Goal: Task Accomplishment & Management: Complete application form

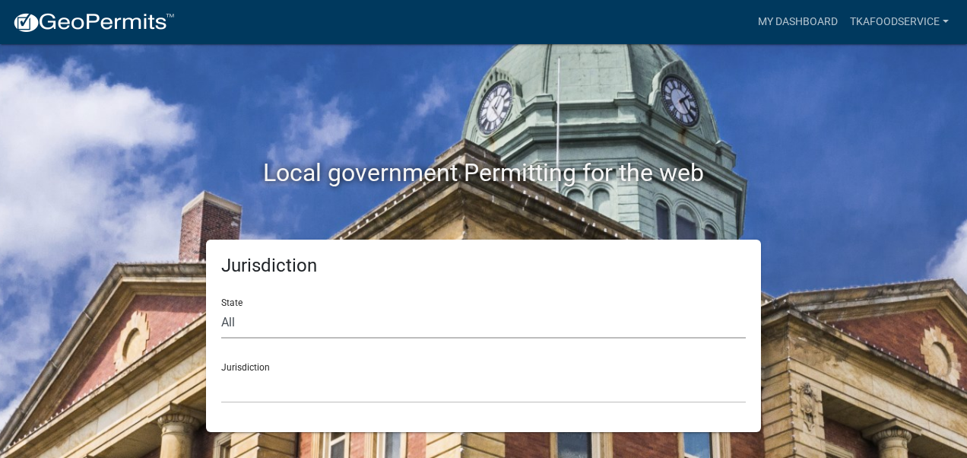
click at [392, 322] on select "All [US_STATE] [US_STATE] [US_STATE] [US_STATE] [US_STATE] [US_STATE] [US_STATE…" at bounding box center [483, 322] width 525 height 31
select select "[US_STATE]"
click at [221, 307] on select "All [US_STATE] [US_STATE] [US_STATE] [US_STATE] [US_STATE] [US_STATE] [US_STATE…" at bounding box center [483, 322] width 525 height 31
click at [243, 379] on select "City of [GEOGRAPHIC_DATA], [US_STATE] City of [GEOGRAPHIC_DATA], [US_STATE] Cit…" at bounding box center [483, 387] width 525 height 31
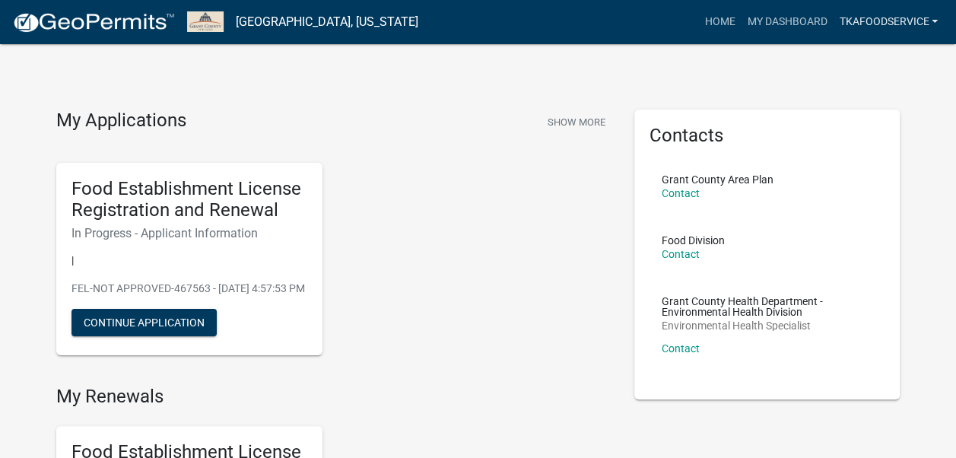
click at [919, 23] on link "TKAfoodservice" at bounding box center [888, 22] width 111 height 29
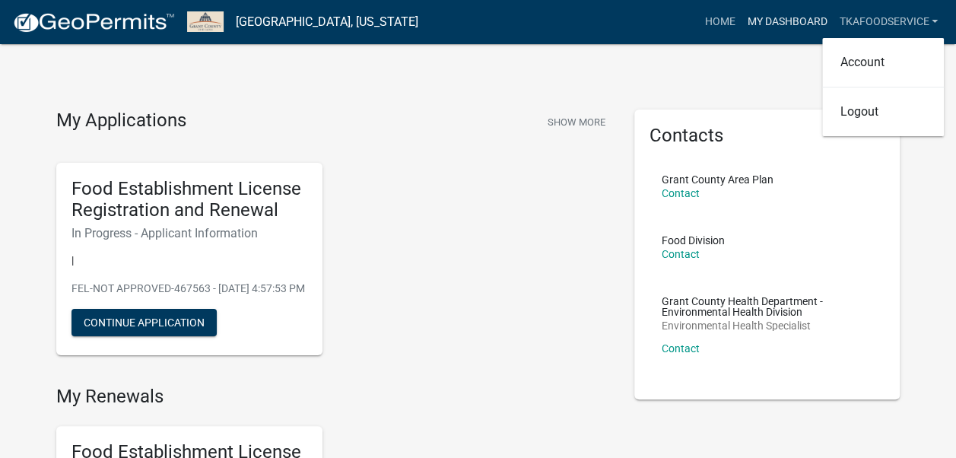
click at [768, 21] on link "My Dashboard" at bounding box center [787, 22] width 92 height 29
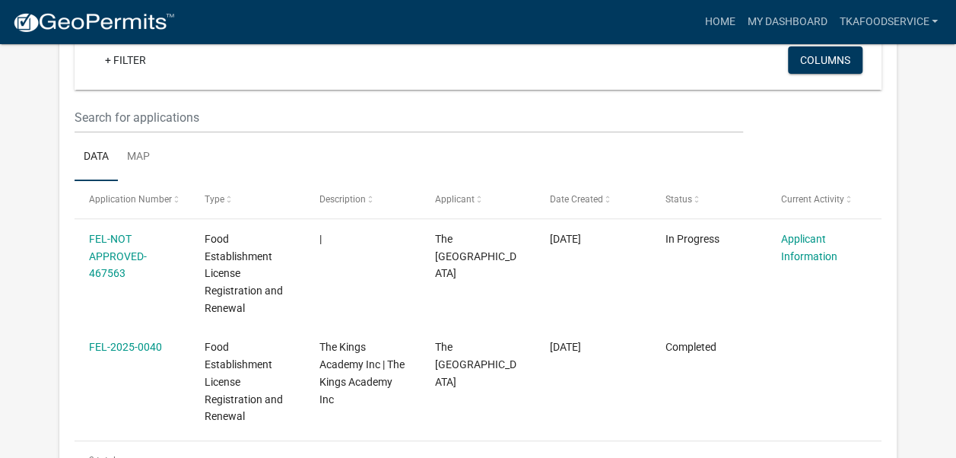
scroll to position [152, 0]
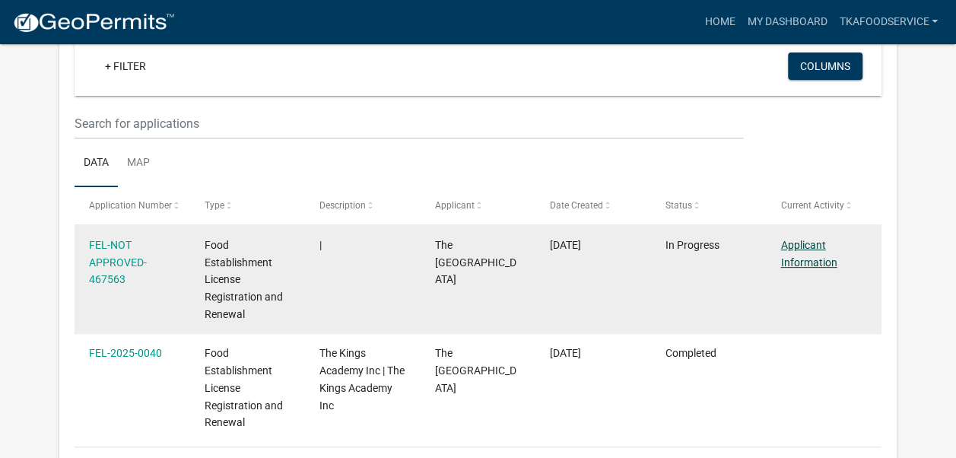
click at [799, 245] on link "Applicant Information" at bounding box center [808, 254] width 56 height 30
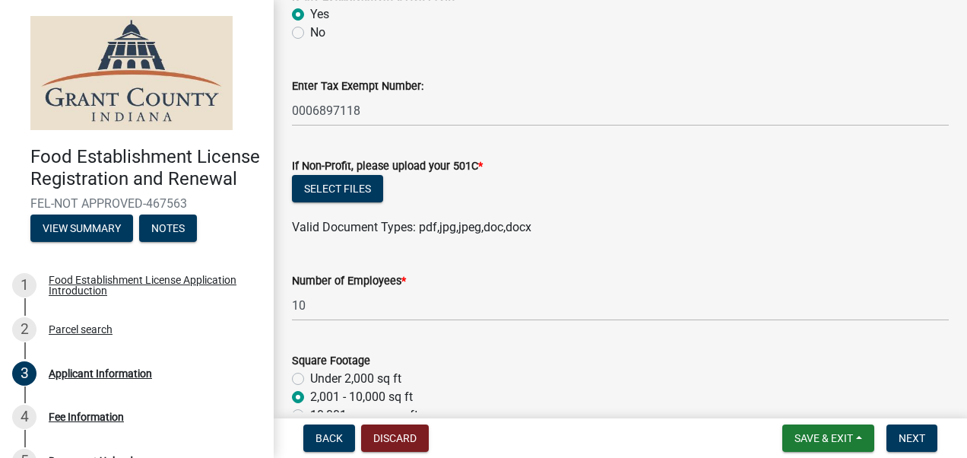
scroll to position [2127, 0]
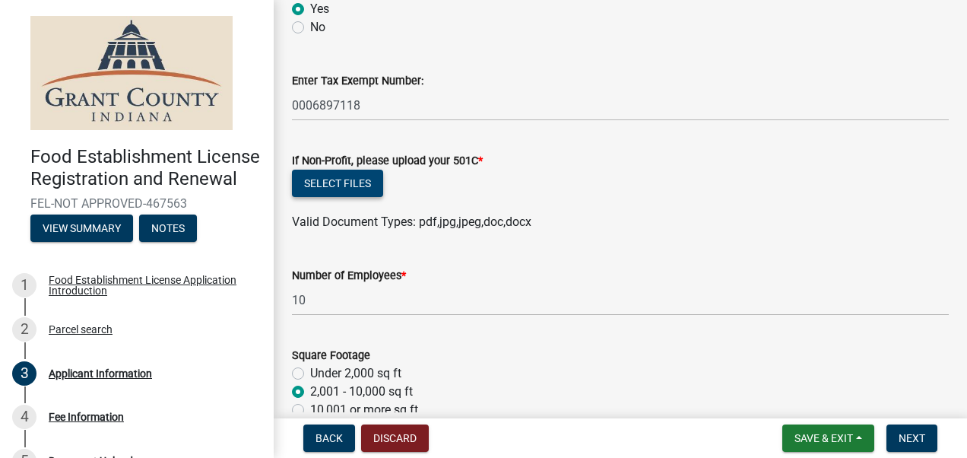
click at [350, 179] on button "Select files" at bounding box center [337, 183] width 91 height 27
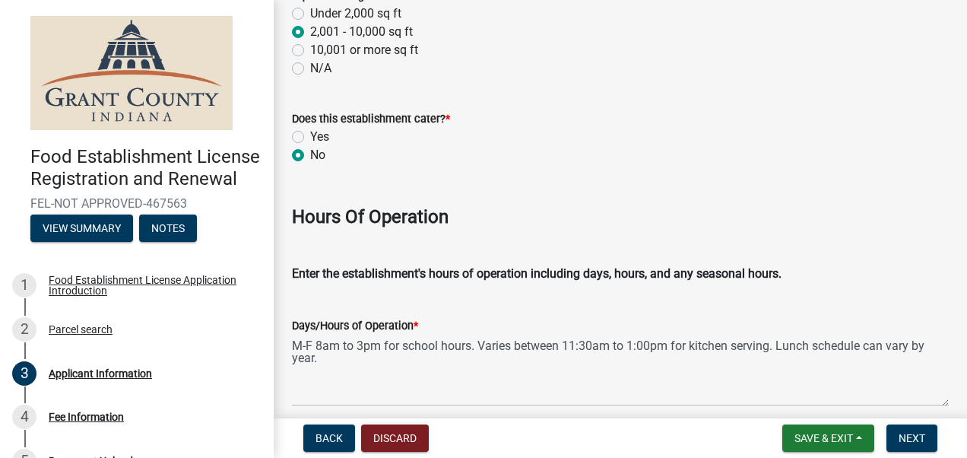
scroll to position [2607, 0]
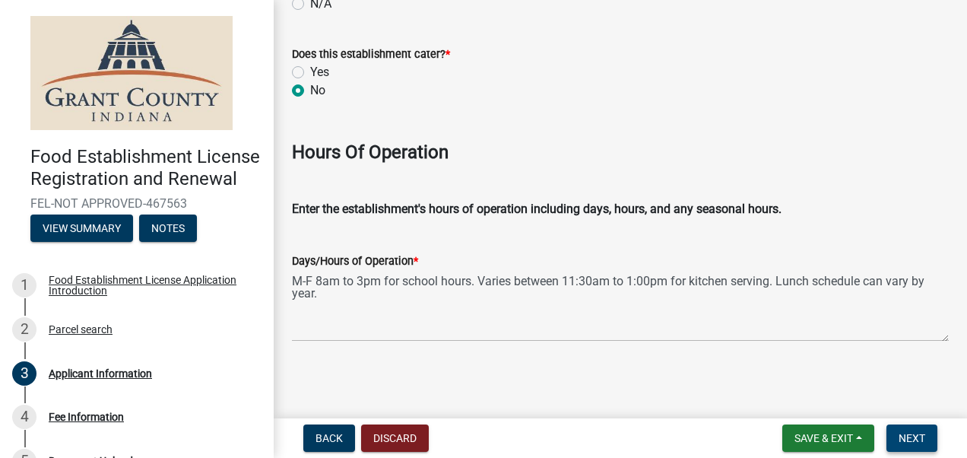
click at [906, 443] on span "Next" at bounding box center [912, 438] width 27 height 12
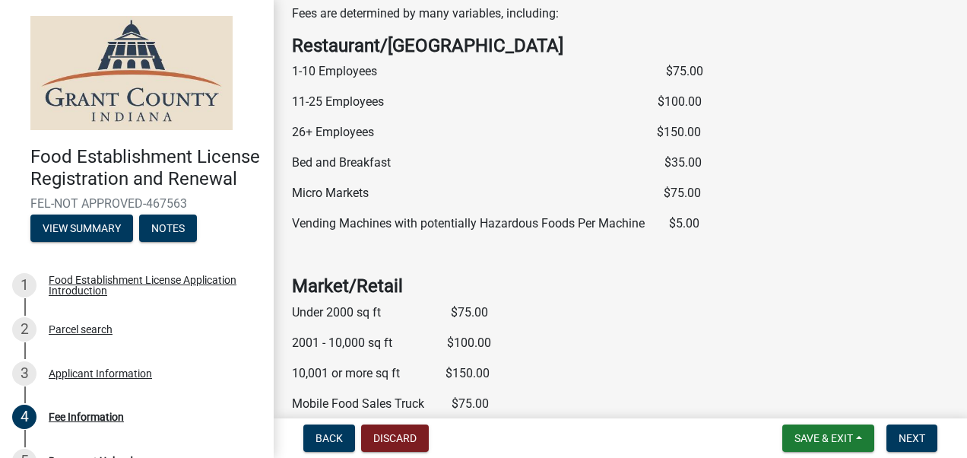
scroll to position [0, 0]
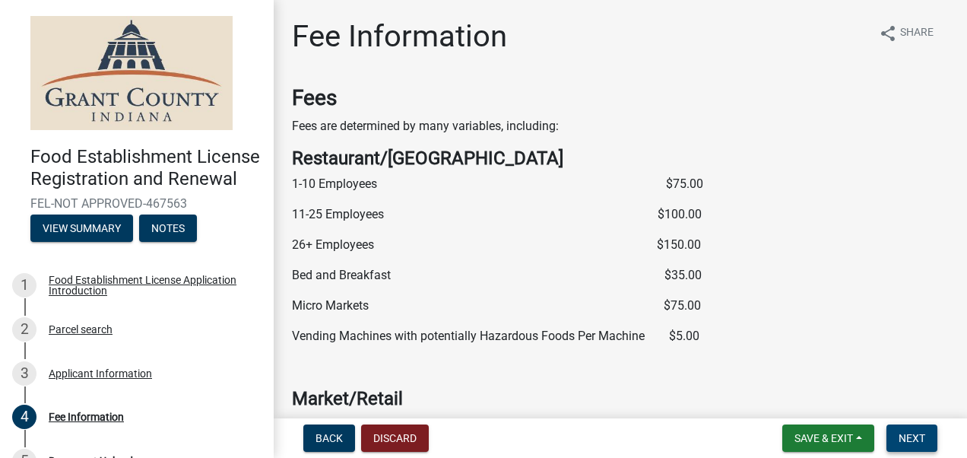
click at [911, 444] on button "Next" at bounding box center [912, 437] width 51 height 27
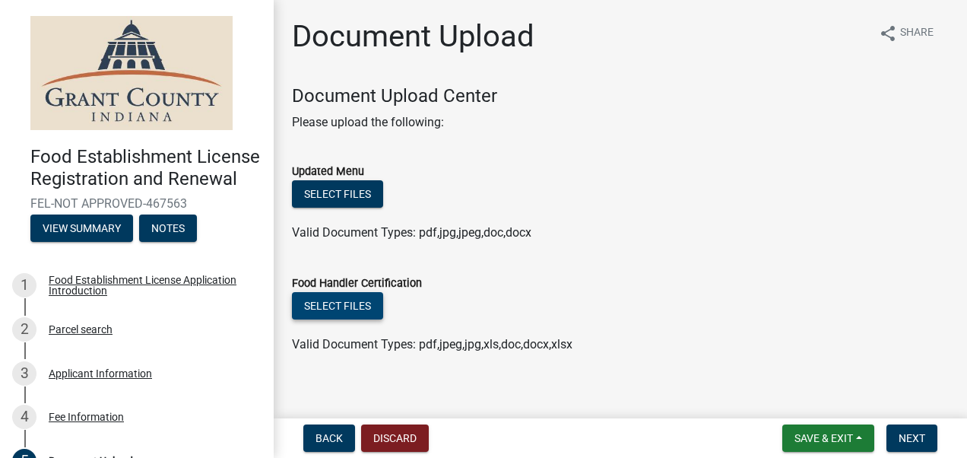
click at [353, 303] on button "Select files" at bounding box center [337, 305] width 91 height 27
click at [336, 205] on button "Select files" at bounding box center [337, 193] width 91 height 27
click at [332, 195] on button "Select files" at bounding box center [337, 193] width 91 height 27
click at [347, 192] on button "Select files" at bounding box center [337, 193] width 91 height 27
click at [343, 195] on button "Select files" at bounding box center [337, 193] width 91 height 27
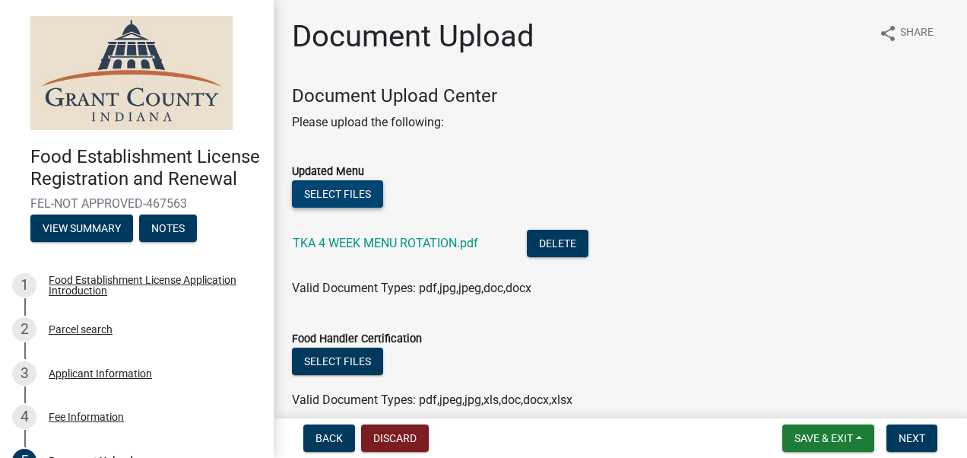
scroll to position [70, 0]
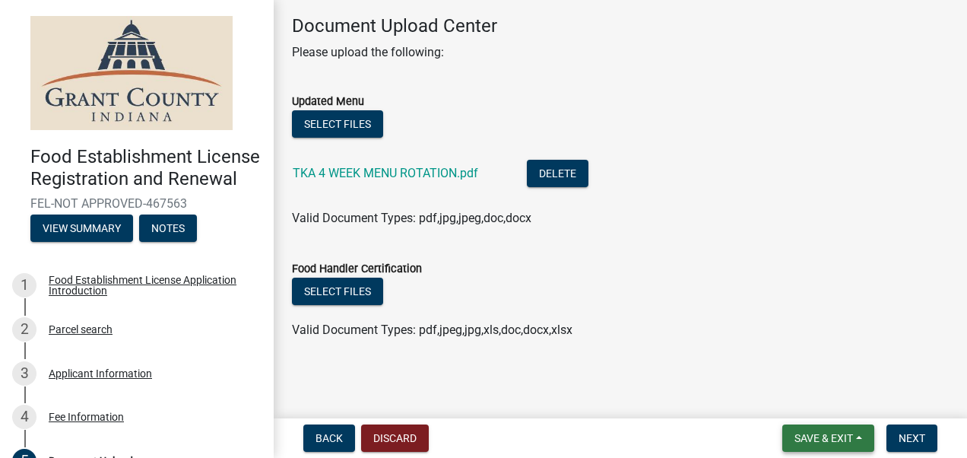
click at [795, 436] on span "Save & Exit" at bounding box center [824, 438] width 59 height 12
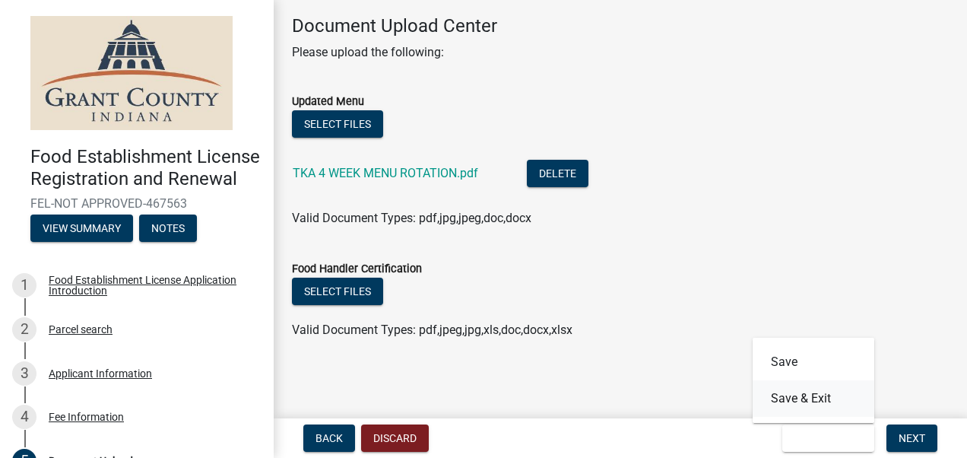
click at [804, 389] on button "Save & Exit" at bounding box center [814, 398] width 122 height 36
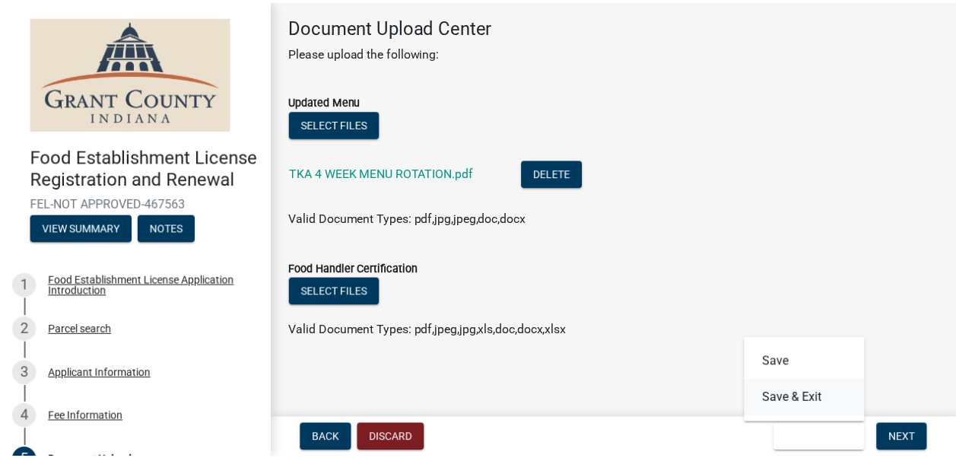
scroll to position [0, 0]
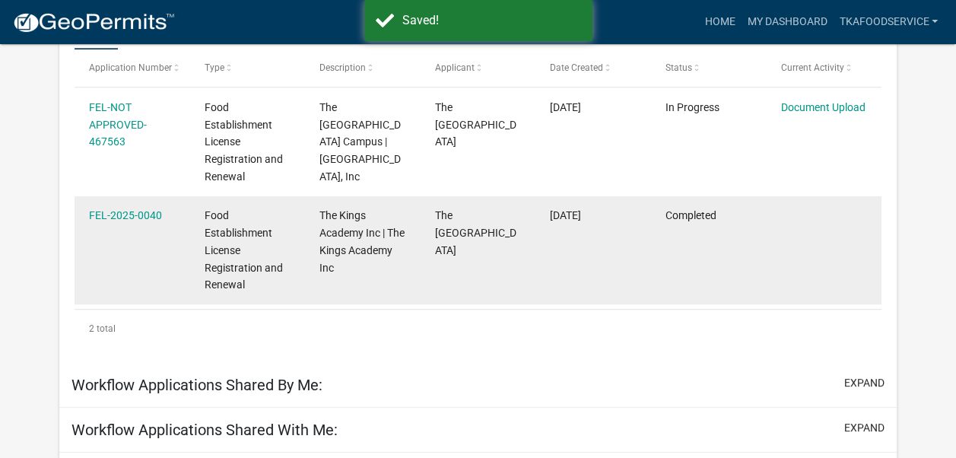
scroll to position [290, 0]
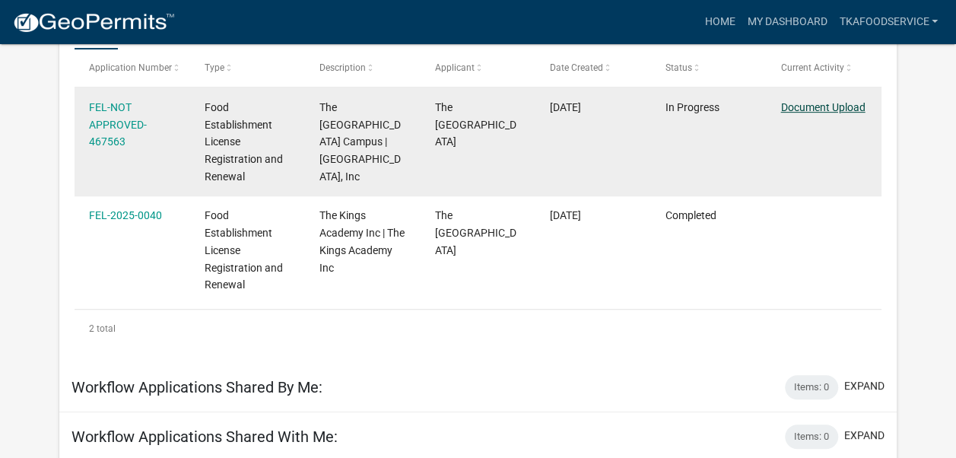
click at [821, 103] on link "Document Upload" at bounding box center [822, 107] width 84 height 12
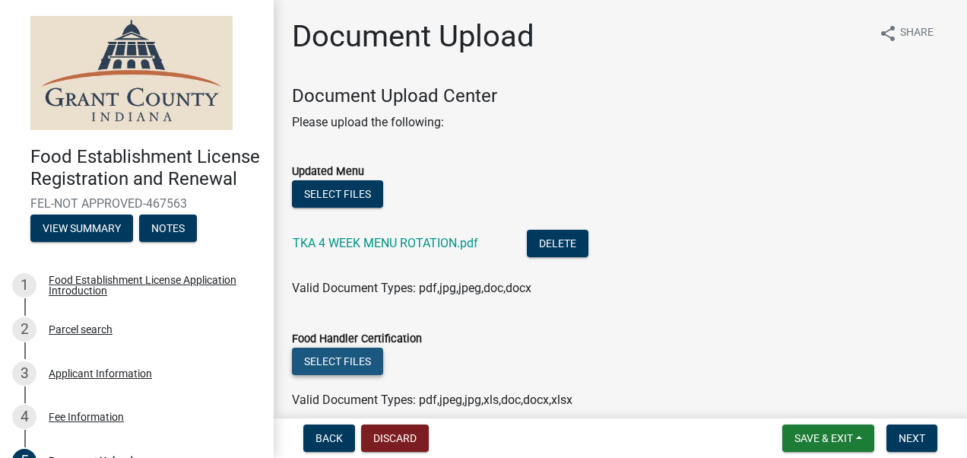
click at [330, 363] on button "Select files" at bounding box center [337, 360] width 91 height 27
click at [342, 372] on button "Select files" at bounding box center [337, 360] width 91 height 27
click at [353, 370] on button "Select files" at bounding box center [337, 360] width 91 height 27
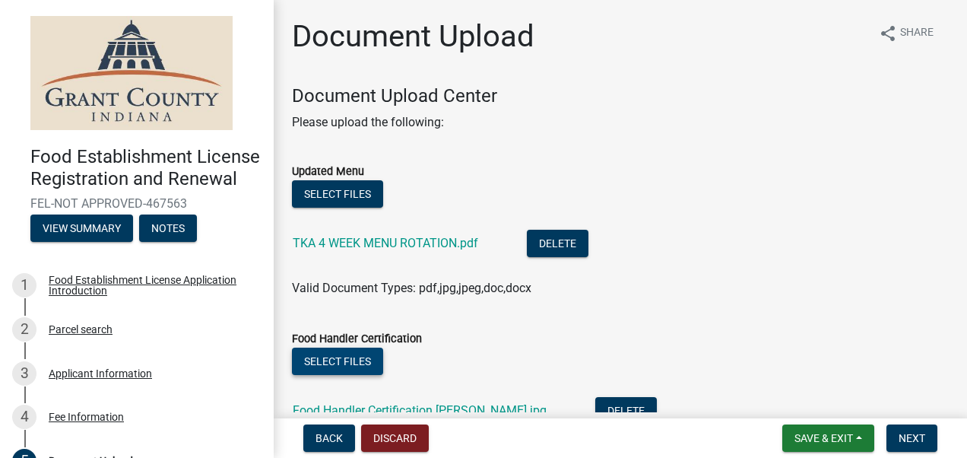
scroll to position [125, 0]
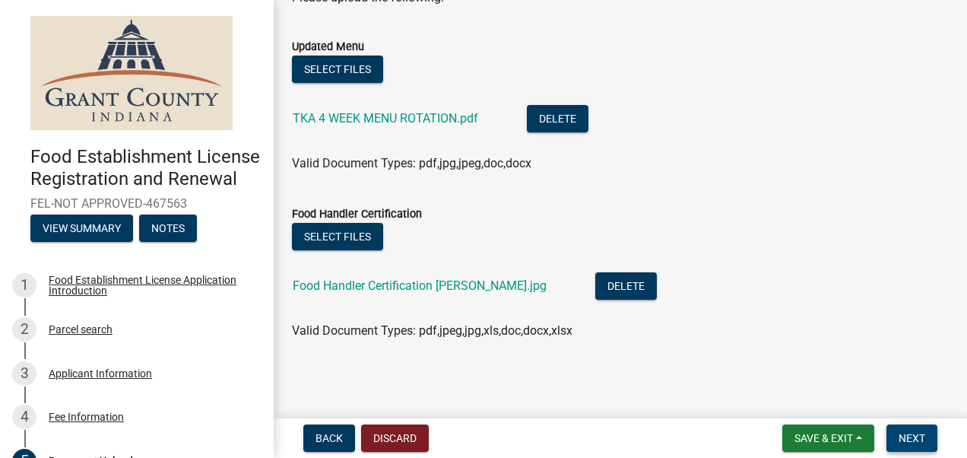
click at [901, 426] on button "Next" at bounding box center [912, 437] width 51 height 27
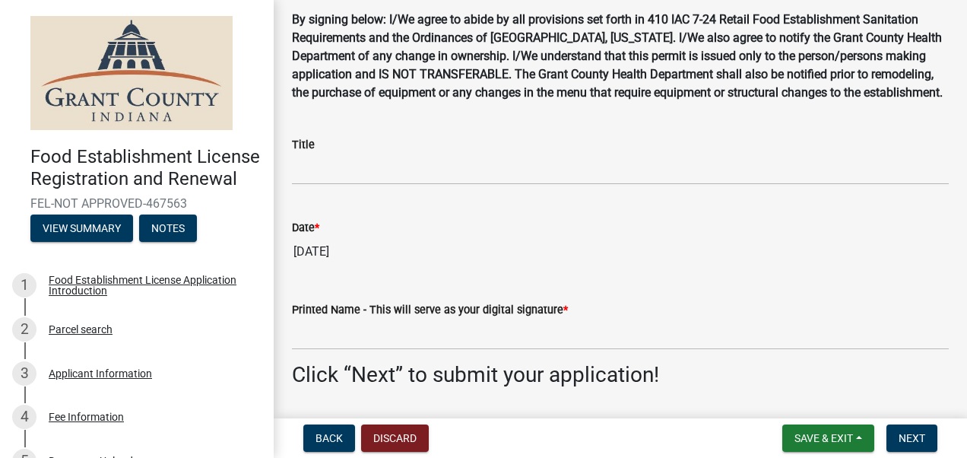
scroll to position [144, 0]
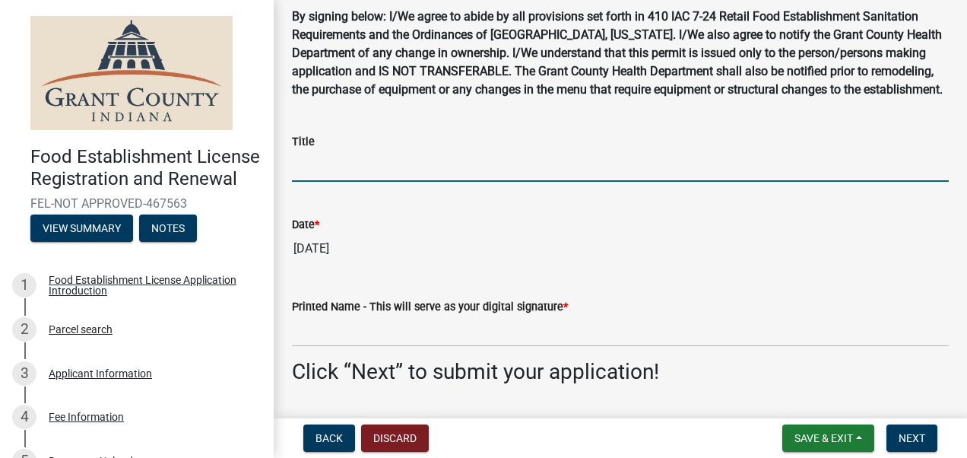
click at [444, 175] on input "Title" at bounding box center [620, 166] width 657 height 31
type input "Kitchen Manager"
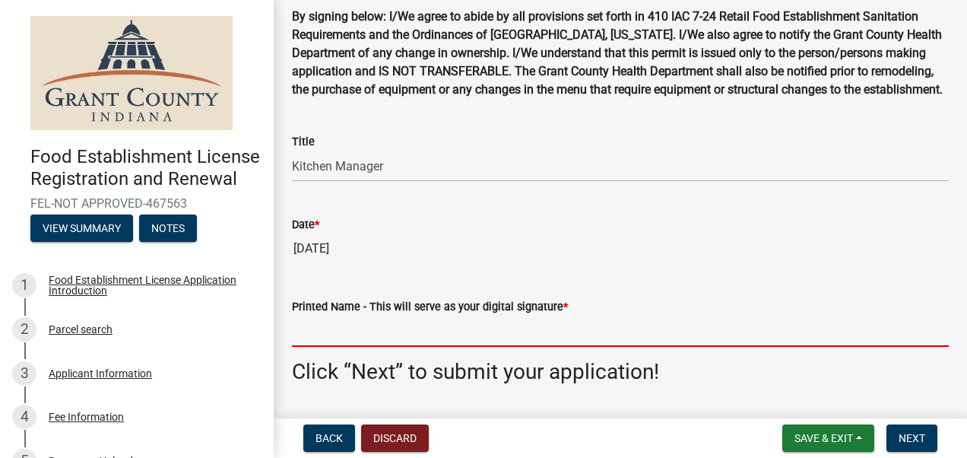
click at [349, 342] on input "Printed Name - This will serve as your digital signature *" at bounding box center [620, 331] width 657 height 31
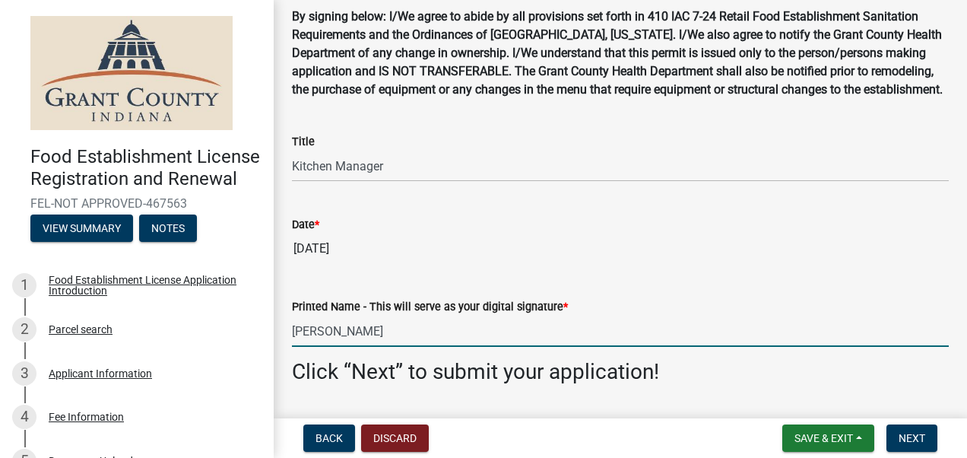
scroll to position [205, 0]
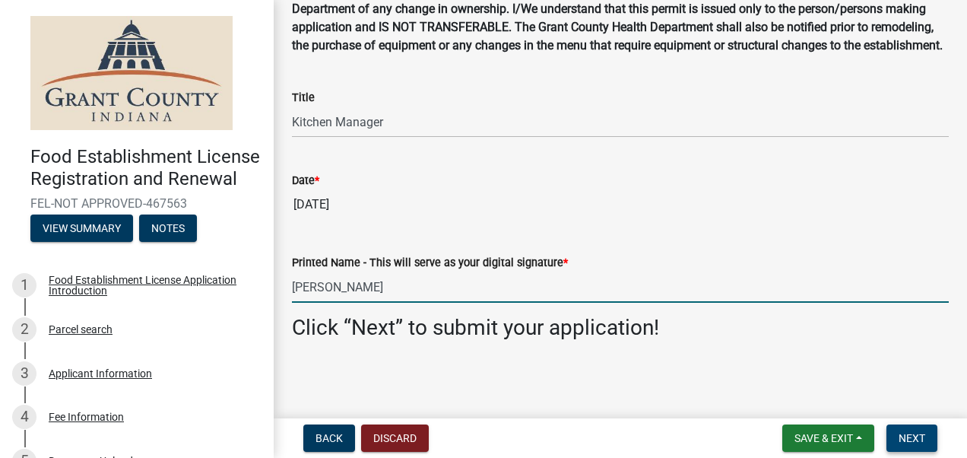
type input "[PERSON_NAME]"
click at [899, 436] on span "Next" at bounding box center [912, 438] width 27 height 12
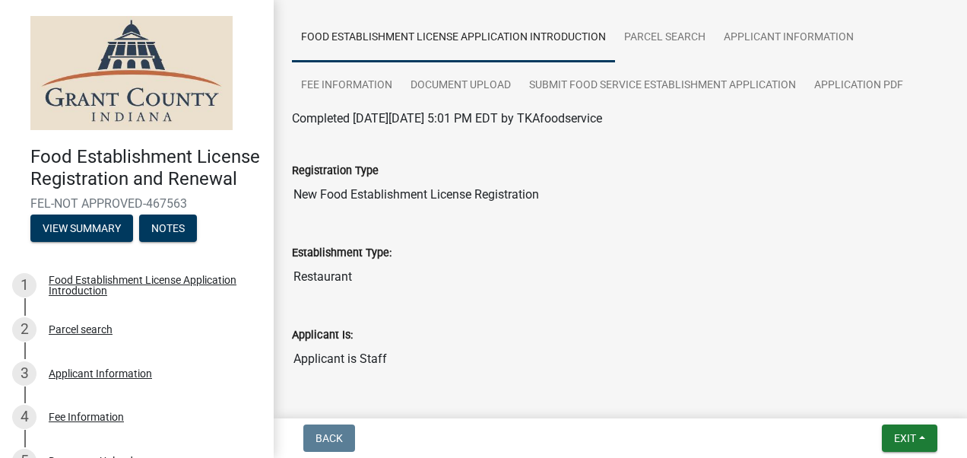
scroll to position [164, 0]
